Goal: Task Accomplishment & Management: Use online tool/utility

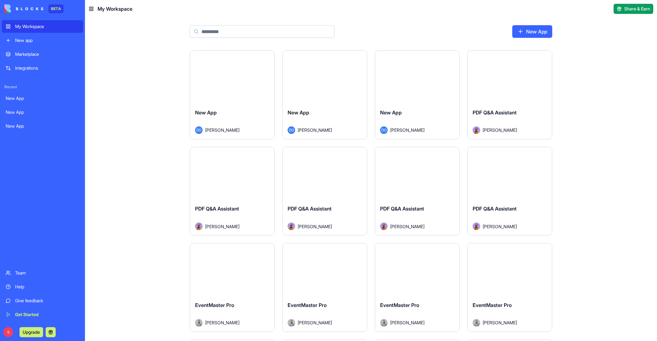
scroll to position [143, 0]
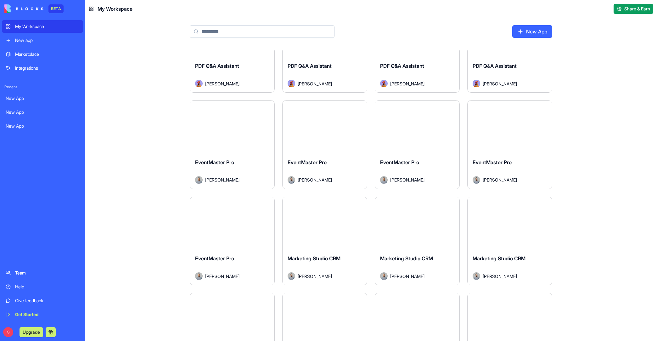
click at [203, 28] on input at bounding box center [262, 31] width 145 height 13
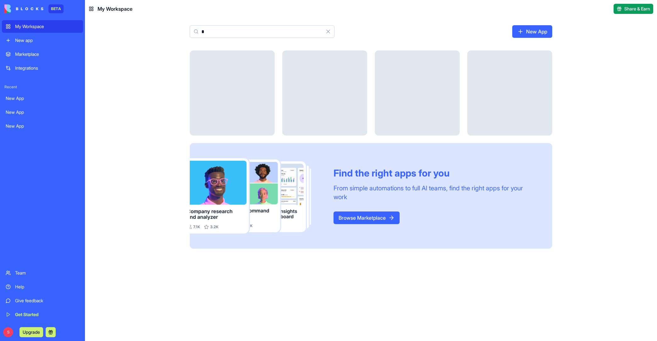
scroll to position [0, 0]
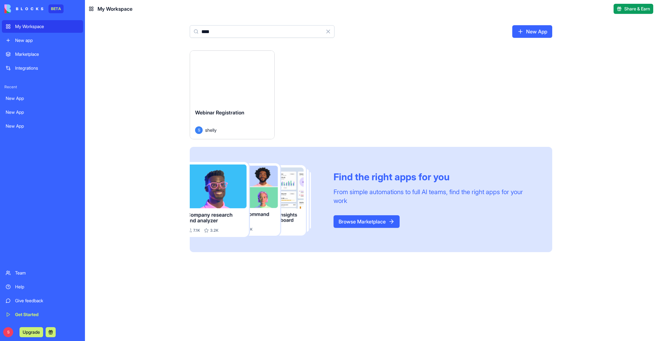
type input "****"
click at [218, 89] on div "Launch" at bounding box center [232, 77] width 84 height 53
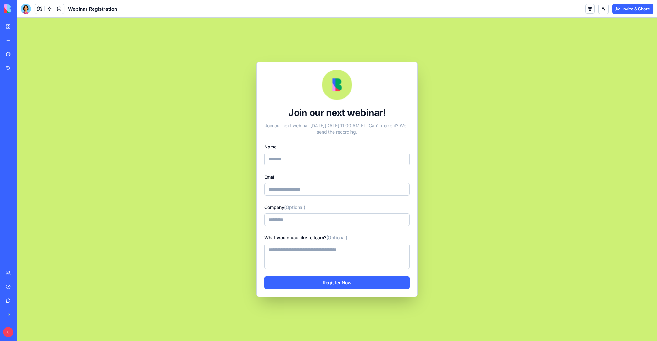
click at [634, 12] on button "Invite & Share" at bounding box center [633, 9] width 41 height 10
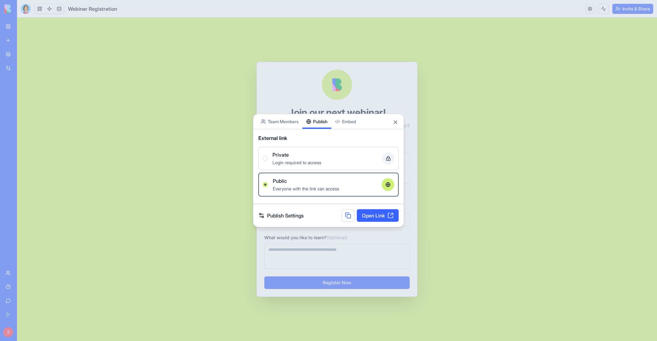
click at [319, 114] on button "Publish" at bounding box center [317, 121] width 29 height 15
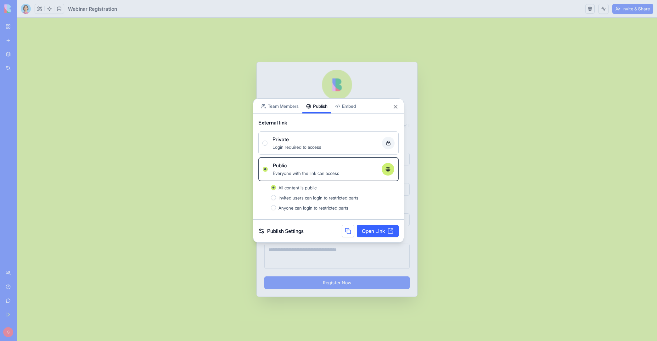
click at [345, 230] on button at bounding box center [348, 230] width 13 height 13
click at [476, 173] on div at bounding box center [328, 170] width 657 height 341
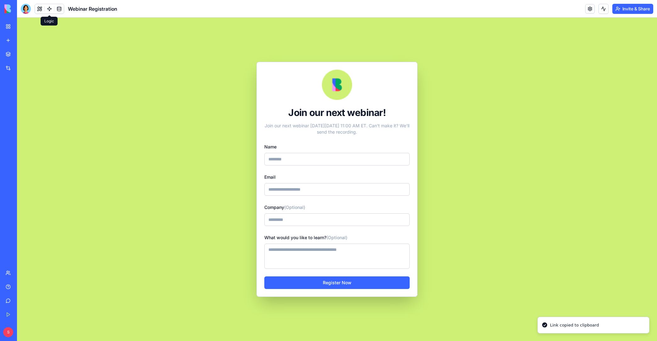
click at [48, 10] on link at bounding box center [49, 8] width 9 height 9
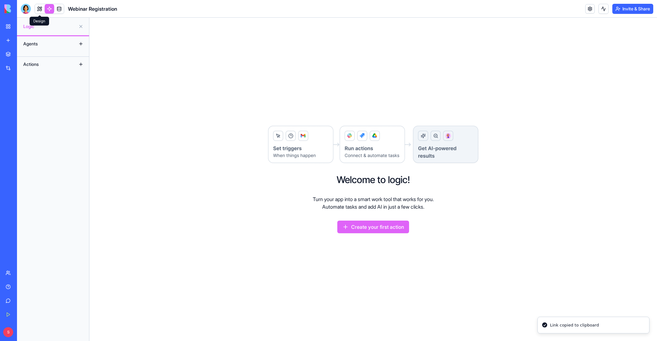
click at [40, 10] on link at bounding box center [39, 8] width 9 height 9
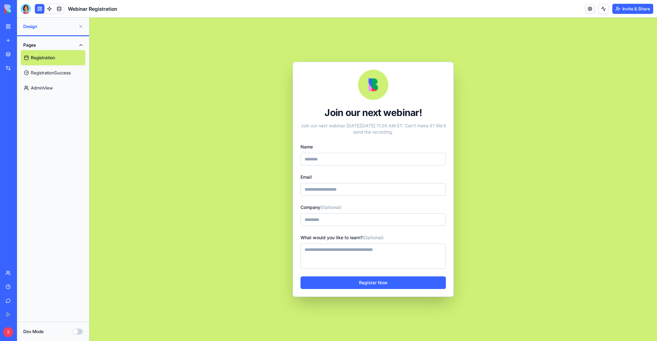
click at [45, 88] on link "AdminView" at bounding box center [53, 87] width 65 height 15
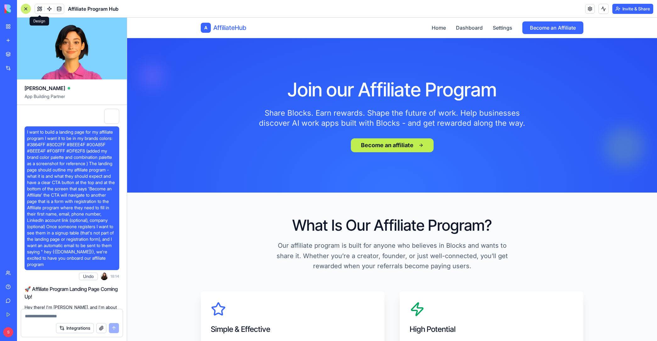
scroll to position [3984, 0]
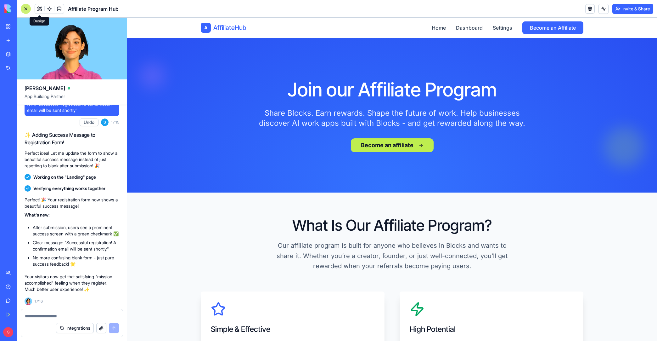
click at [627, 9] on button "Invite & Share" at bounding box center [633, 9] width 41 height 10
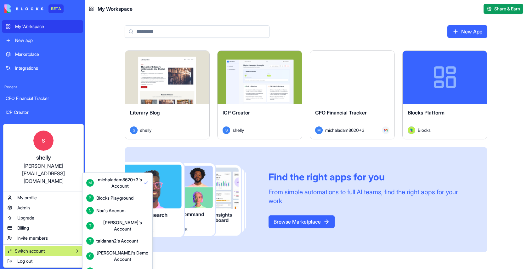
click at [111, 268] on div "Blocks Core" at bounding box center [108, 271] width 24 height 6
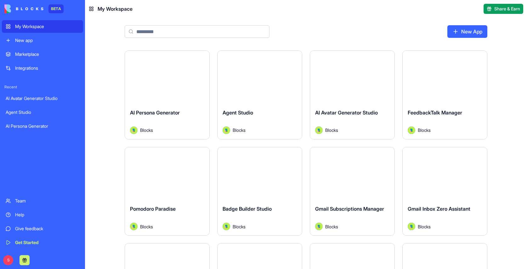
click at [185, 31] on input at bounding box center [197, 31] width 145 height 13
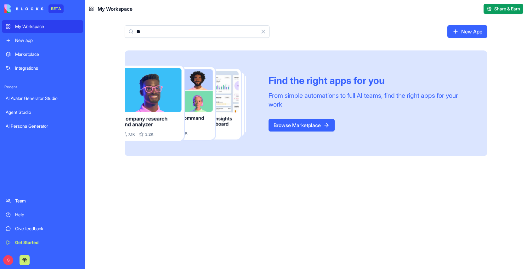
type input "*"
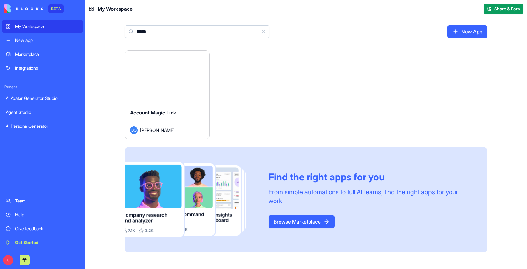
type input "*****"
click at [164, 80] on button "Launch" at bounding box center [167, 77] width 47 height 13
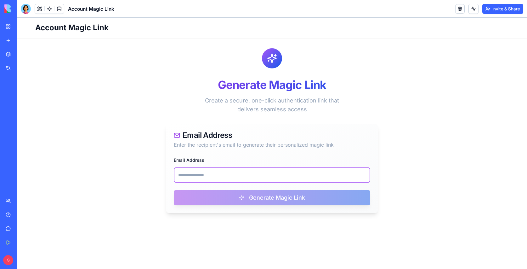
click at [227, 172] on input "Email Address" at bounding box center [272, 174] width 196 height 15
paste input "**********"
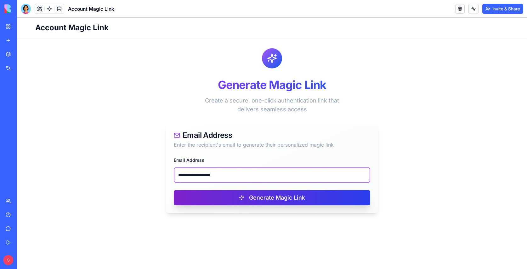
type input "**********"
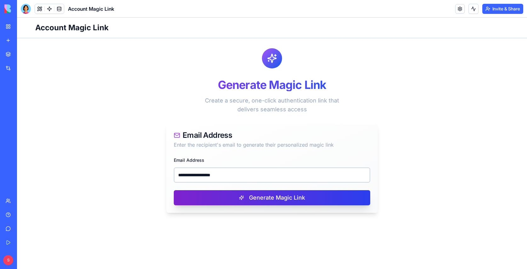
click at [255, 197] on button "Generate Magic Link" at bounding box center [272, 197] width 196 height 15
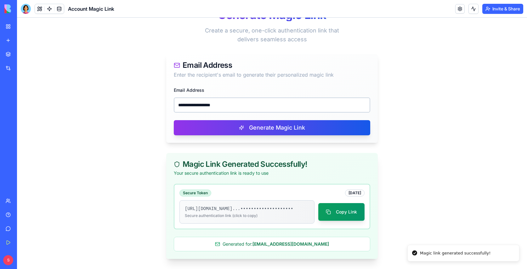
scroll to position [76, 0]
click at [336, 214] on button "Copy Link" at bounding box center [341, 212] width 46 height 18
